Goal: Transaction & Acquisition: Book appointment/travel/reservation

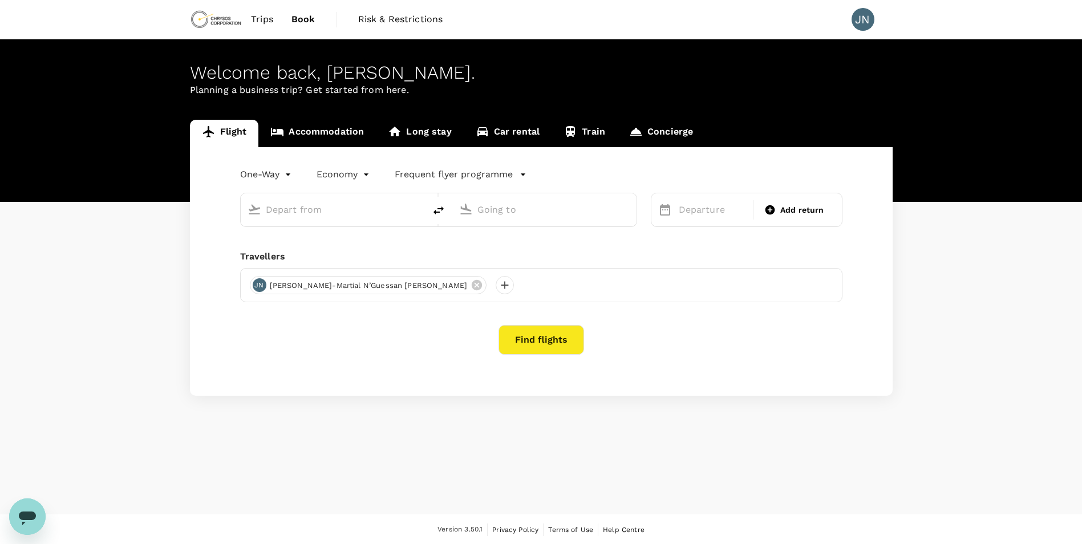
type input "roundtrip"
type input "Abidjan, Cote D'ivoire (any)"
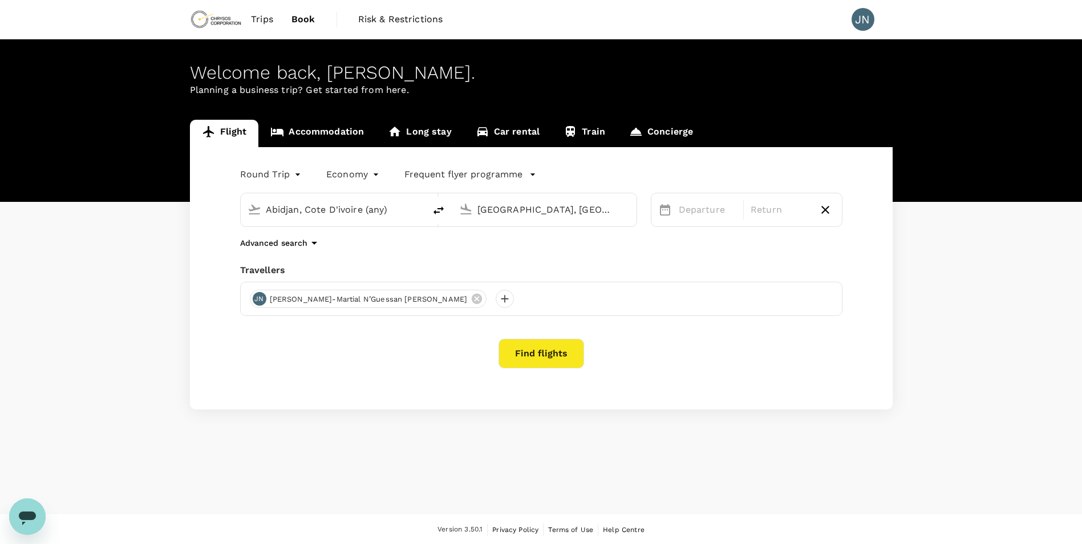
click at [284, 174] on body "Trips Book Risk & Restrictions JN Welcome back , [PERSON_NAME] . Planning a bus…" at bounding box center [541, 272] width 1082 height 545
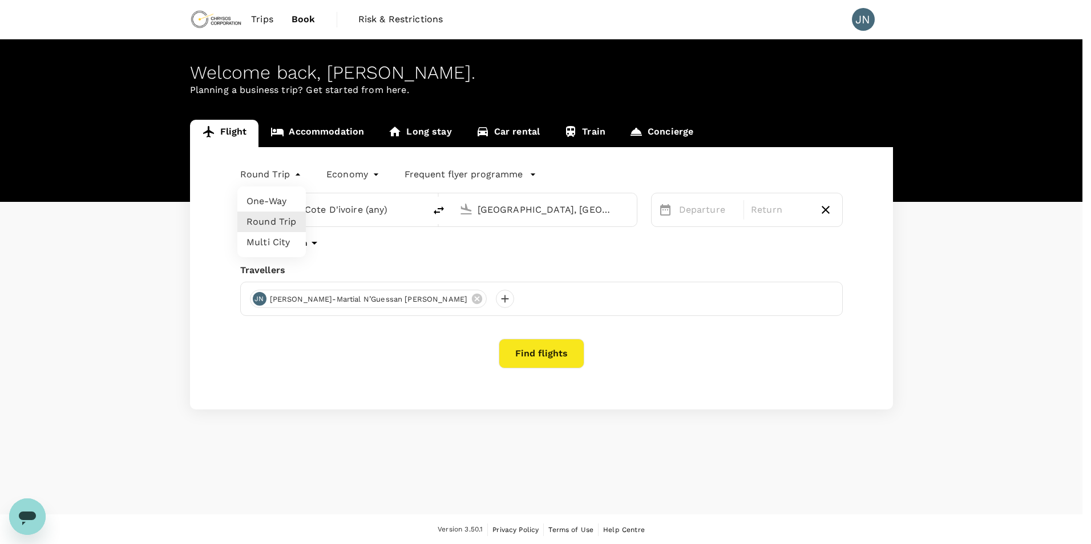
click at [272, 221] on li "Round Trip" at bounding box center [271, 222] width 68 height 21
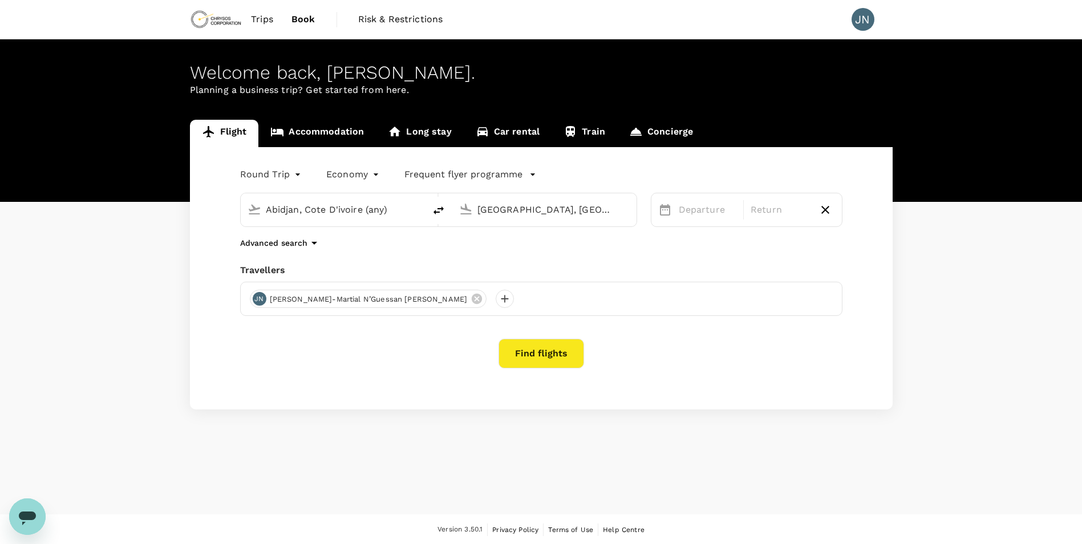
click at [313, 244] on icon "button" at bounding box center [314, 243] width 6 height 3
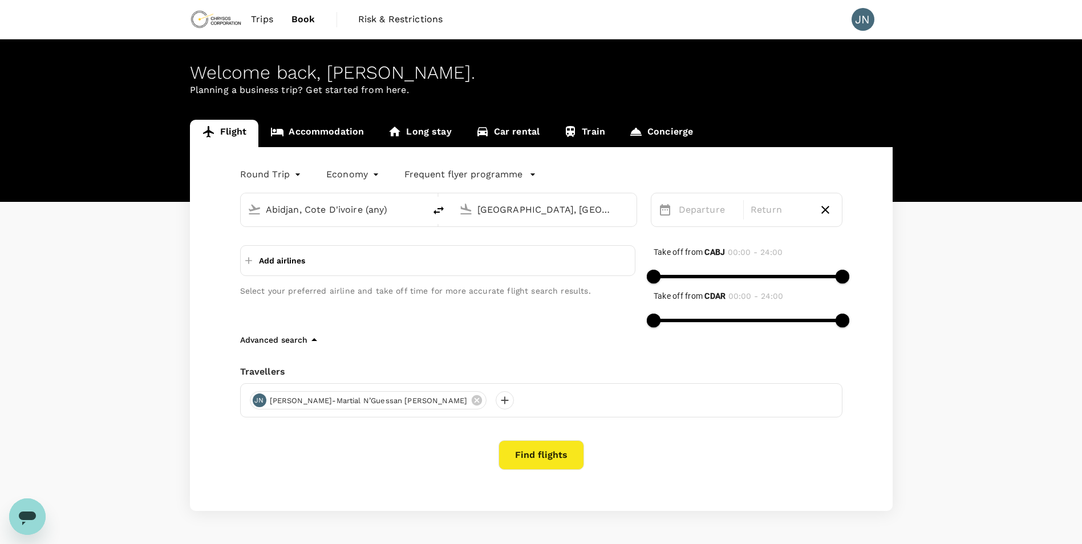
click at [493, 212] on input "[GEOGRAPHIC_DATA], [GEOGRAPHIC_DATA] (any)" at bounding box center [545, 210] width 135 height 18
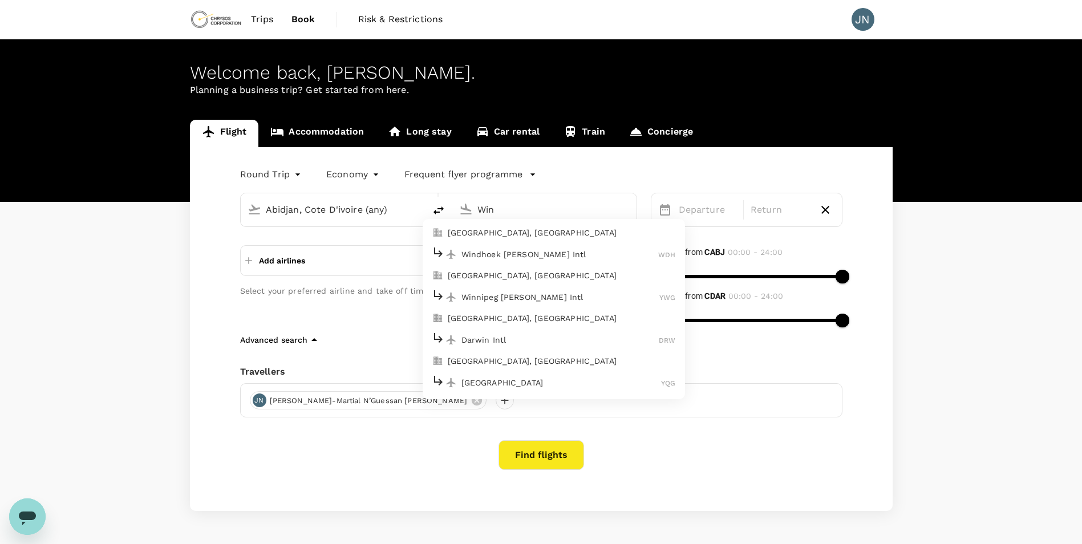
click at [496, 251] on p "Windhoek [PERSON_NAME] Intl" at bounding box center [560, 254] width 197 height 11
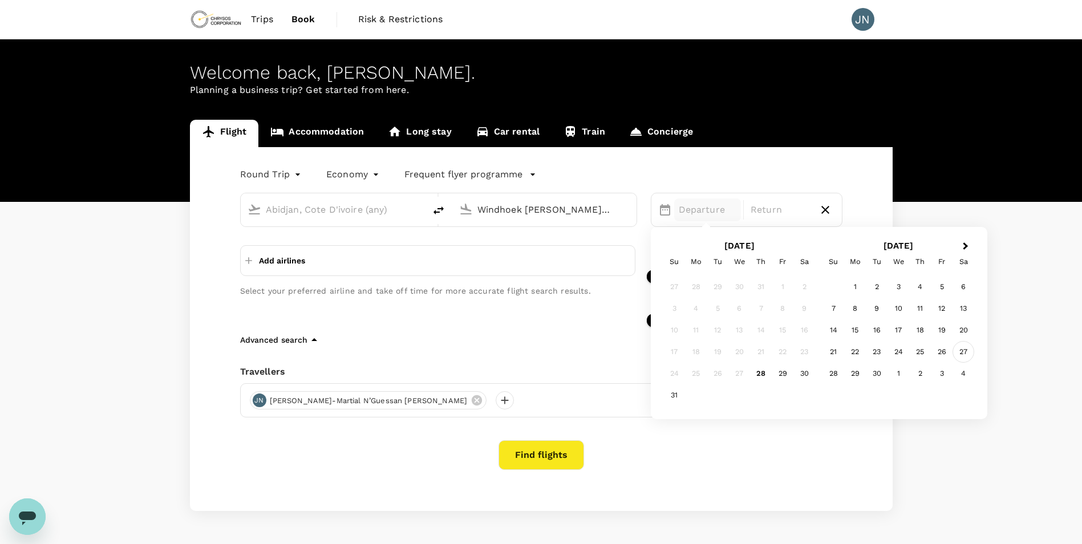
type input "Windhoek [PERSON_NAME] Intl (WDH)"
click at [965, 357] on div "27" at bounding box center [964, 352] width 22 height 22
click at [960, 285] on div "4" at bounding box center [964, 287] width 22 height 22
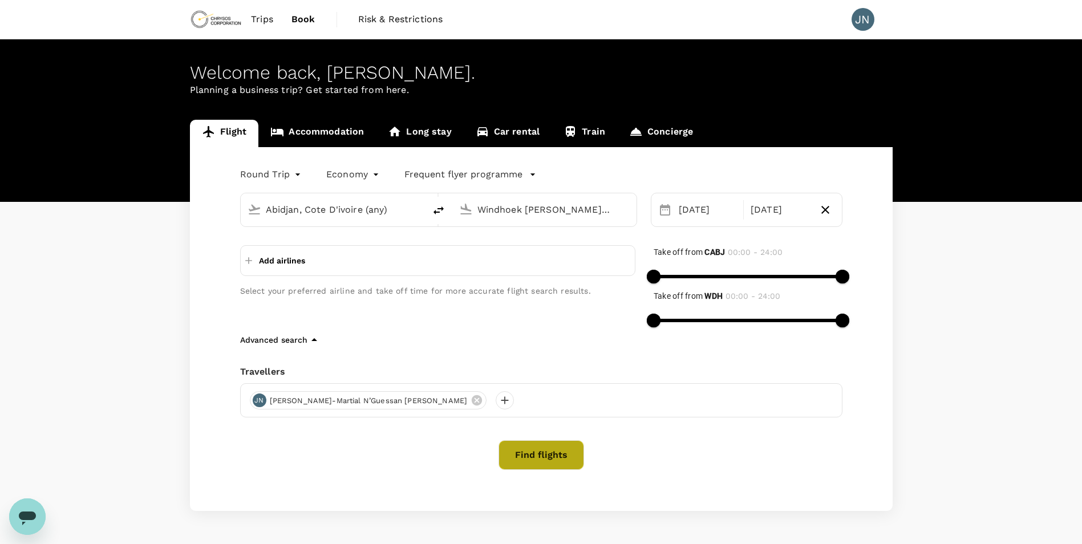
click at [541, 459] on button "Find flights" at bounding box center [542, 455] width 86 height 30
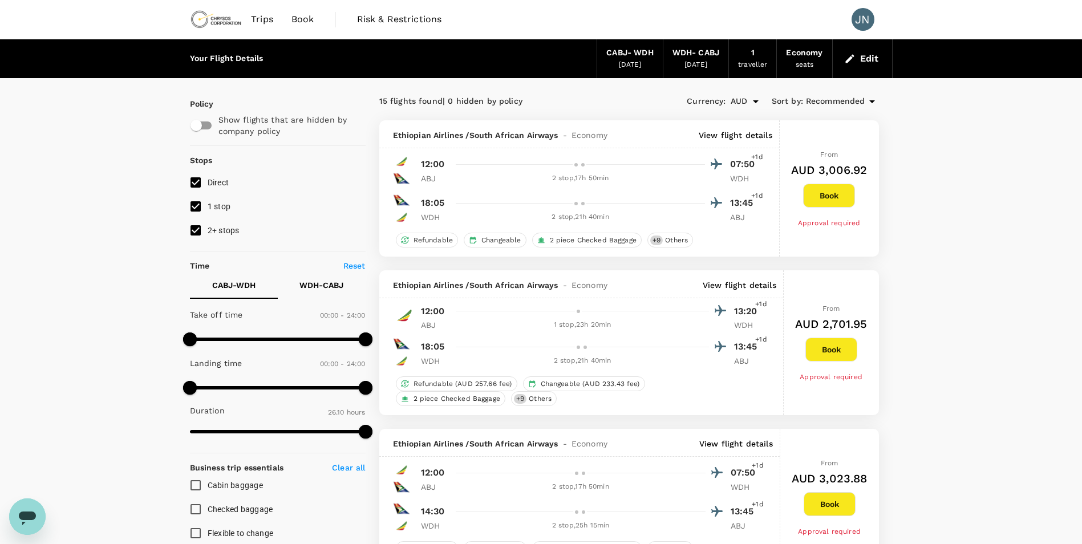
click at [738, 135] on p "View flight details" at bounding box center [736, 135] width 74 height 11
